Goal: Communication & Community: Answer question/provide support

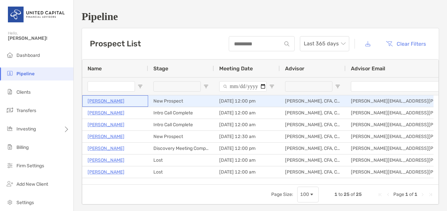
click at [100, 102] on p "[PERSON_NAME]" at bounding box center [106, 101] width 37 height 8
click at [102, 99] on p "[PERSON_NAME]" at bounding box center [106, 101] width 37 height 8
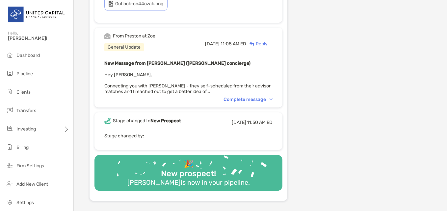
scroll to position [231, 0]
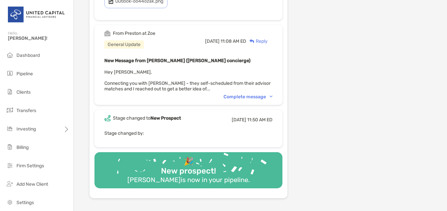
click at [269, 94] on div "Complete message" at bounding box center [248, 97] width 49 height 6
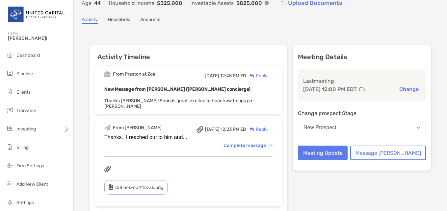
scroll to position [33, 0]
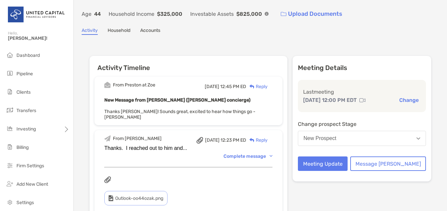
click at [340, 95] on p "Last meeting" at bounding box center [362, 92] width 118 height 8
click at [324, 70] on p "Meeting Details" at bounding box center [362, 68] width 128 height 8
click at [335, 78] on div "Meeting Details Last meeting Aug 11, 12:00 PM EDT Change Change prospect Stage …" at bounding box center [362, 119] width 139 height 126
click at [341, 97] on p "[DATE] 12:00 PM EDT" at bounding box center [330, 100] width 54 height 8
click at [366, 99] on img at bounding box center [363, 100] width 6 height 5
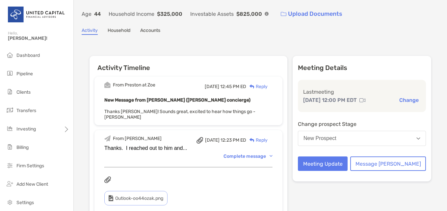
click at [409, 99] on button "Change" at bounding box center [408, 100] width 23 height 7
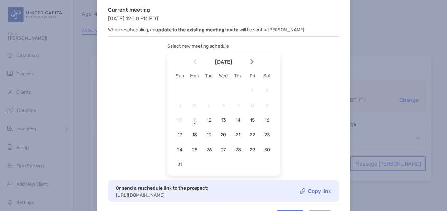
click at [391, 100] on div "Reschedule Your Meeting with Brent Current meeting Mon, Aug 11, 2025 12:00 PM E…" at bounding box center [223, 105] width 447 height 211
click at [21, 57] on div "Reschedule Your Meeting with Brent Current meeting Mon, Aug 11, 2025 12:00 PM E…" at bounding box center [223, 105] width 447 height 211
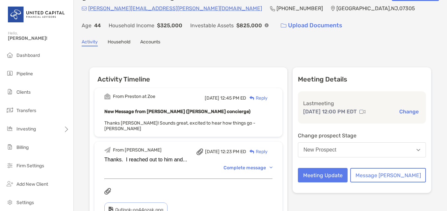
scroll to position [33, 0]
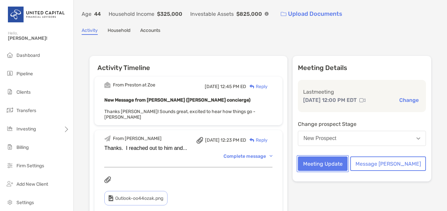
click at [348, 164] on button "Meeting Update" at bounding box center [323, 164] width 50 height 14
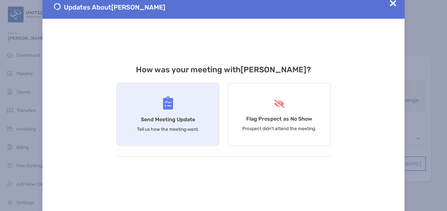
click at [175, 117] on h4 "Send Meeting Update" at bounding box center [168, 120] width 54 height 6
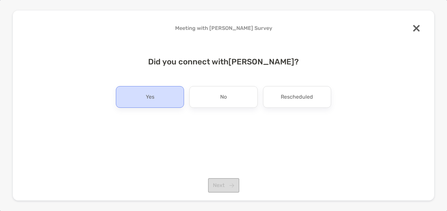
click at [165, 100] on div "Yes" at bounding box center [150, 97] width 68 height 22
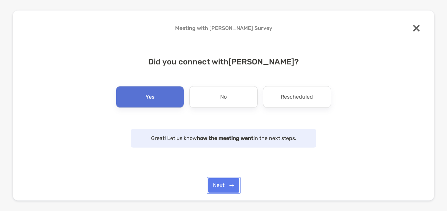
click at [220, 187] on button "Next" at bounding box center [223, 185] width 31 height 14
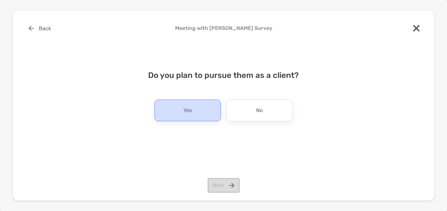
click at [190, 110] on p "Yes" at bounding box center [187, 110] width 9 height 11
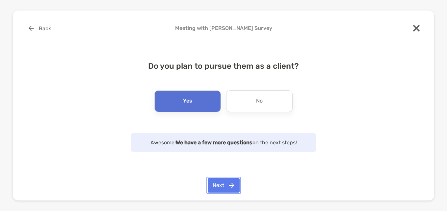
click at [222, 189] on button "Next" at bounding box center [224, 185] width 32 height 14
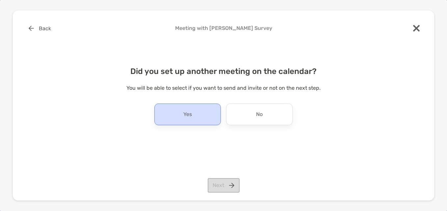
click at [193, 118] on div "Yes" at bounding box center [187, 115] width 67 height 22
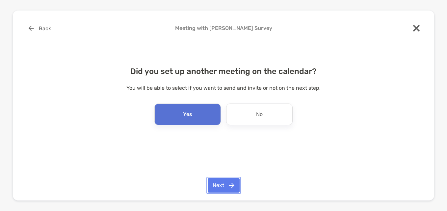
click at [224, 181] on button "Next" at bounding box center [224, 185] width 32 height 14
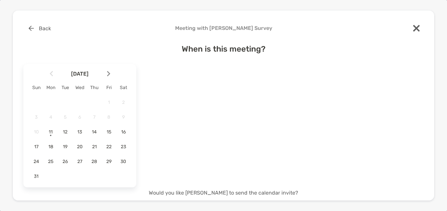
click at [109, 78] on div at bounding box center [111, 74] width 11 height 14
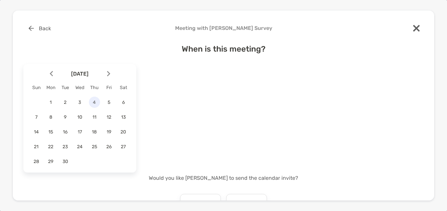
click at [96, 107] on div "4" at bounding box center [94, 102] width 11 height 11
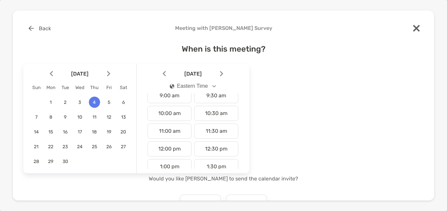
scroll to position [198, 0]
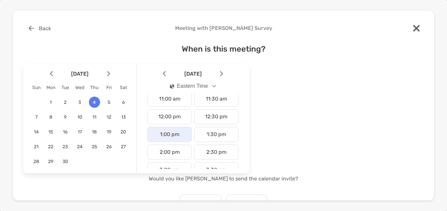
click at [182, 131] on div "1:00 pm" at bounding box center [170, 134] width 44 height 15
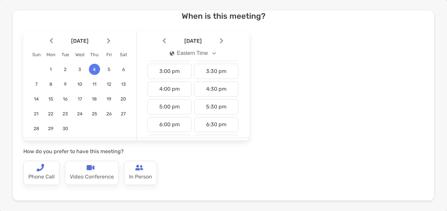
scroll to position [66, 0]
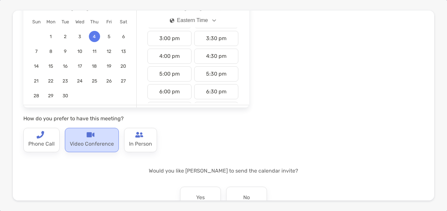
click at [98, 146] on p "Video Conference" at bounding box center [92, 144] width 44 height 11
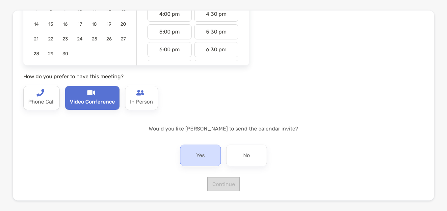
scroll to position [109, 0]
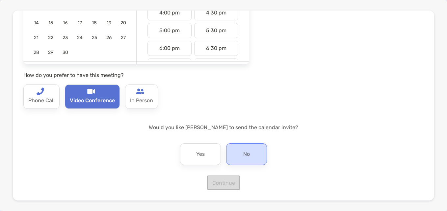
click at [252, 153] on div "No" at bounding box center [246, 155] width 41 height 22
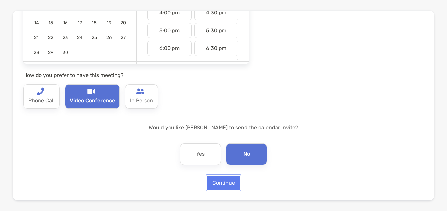
click at [223, 189] on button "Continue" at bounding box center [223, 183] width 33 height 14
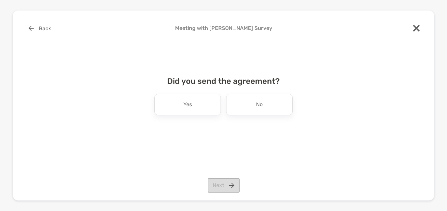
scroll to position [0, 0]
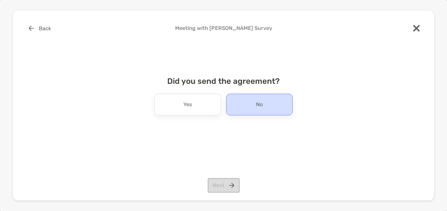
click at [248, 108] on div "No" at bounding box center [259, 105] width 67 height 22
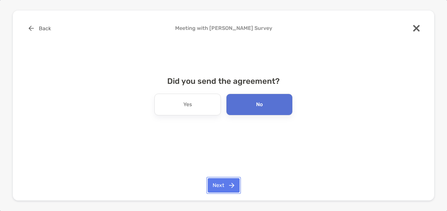
click at [231, 189] on button "Next" at bounding box center [224, 185] width 32 height 14
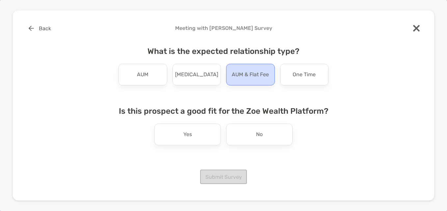
click at [260, 77] on p "AUM & Flat Fee" at bounding box center [250, 74] width 37 height 11
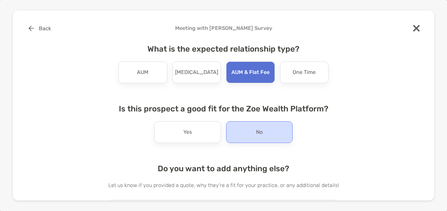
click at [235, 137] on div "No" at bounding box center [259, 133] width 67 height 22
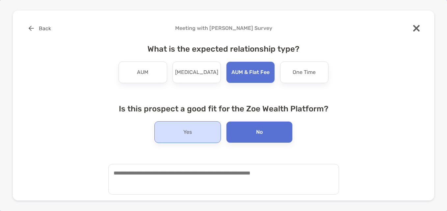
click at [209, 137] on div "Yes" at bounding box center [187, 133] width 67 height 22
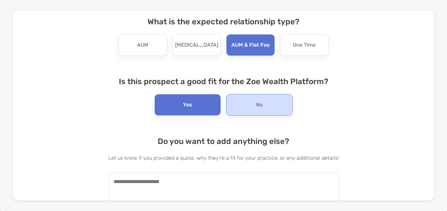
scroll to position [50, 0]
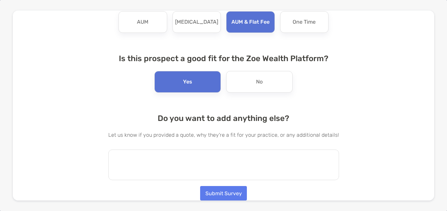
click at [209, 161] on textarea at bounding box center [223, 165] width 231 height 31
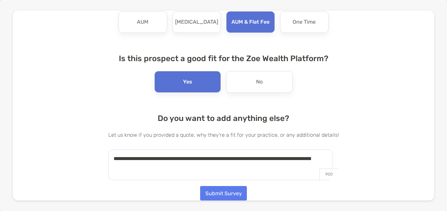
type textarea "**********"
click at [218, 193] on button "Submit Survey" at bounding box center [223, 193] width 47 height 14
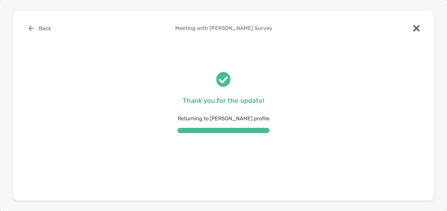
scroll to position [0, 0]
